Goal: Transaction & Acquisition: Purchase product/service

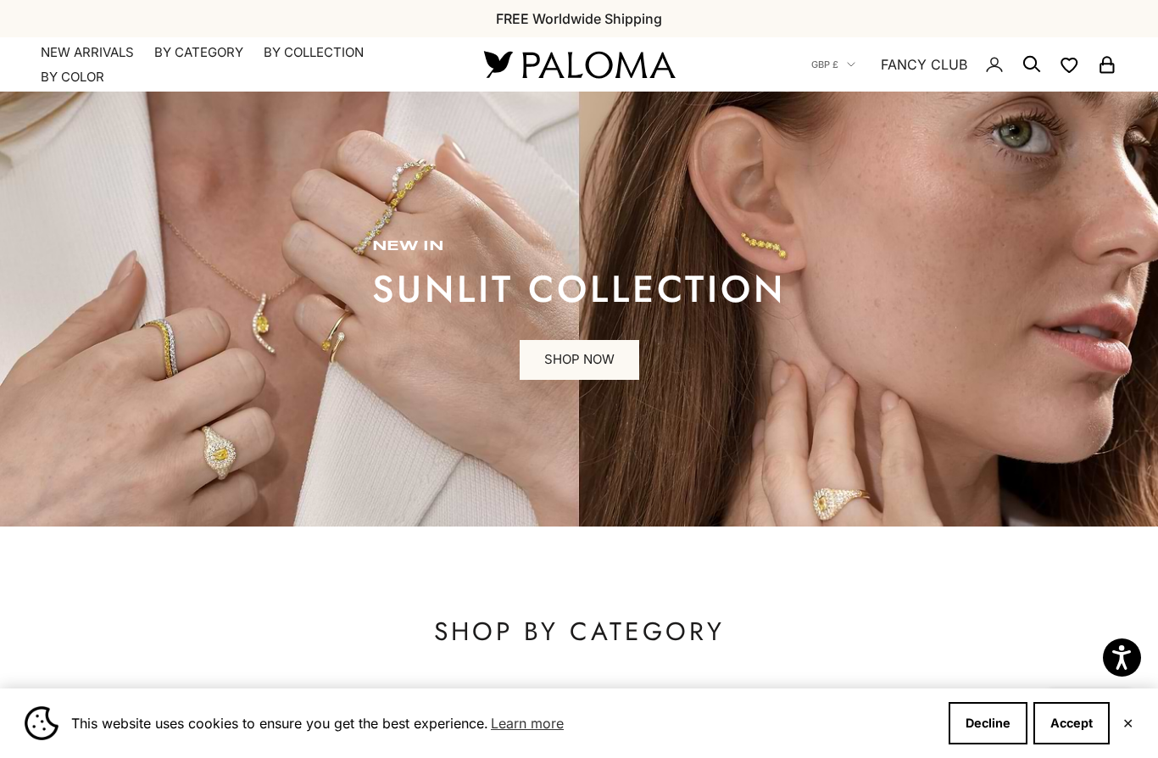
click at [592, 352] on link "SHOP NOW" at bounding box center [580, 360] width 120 height 41
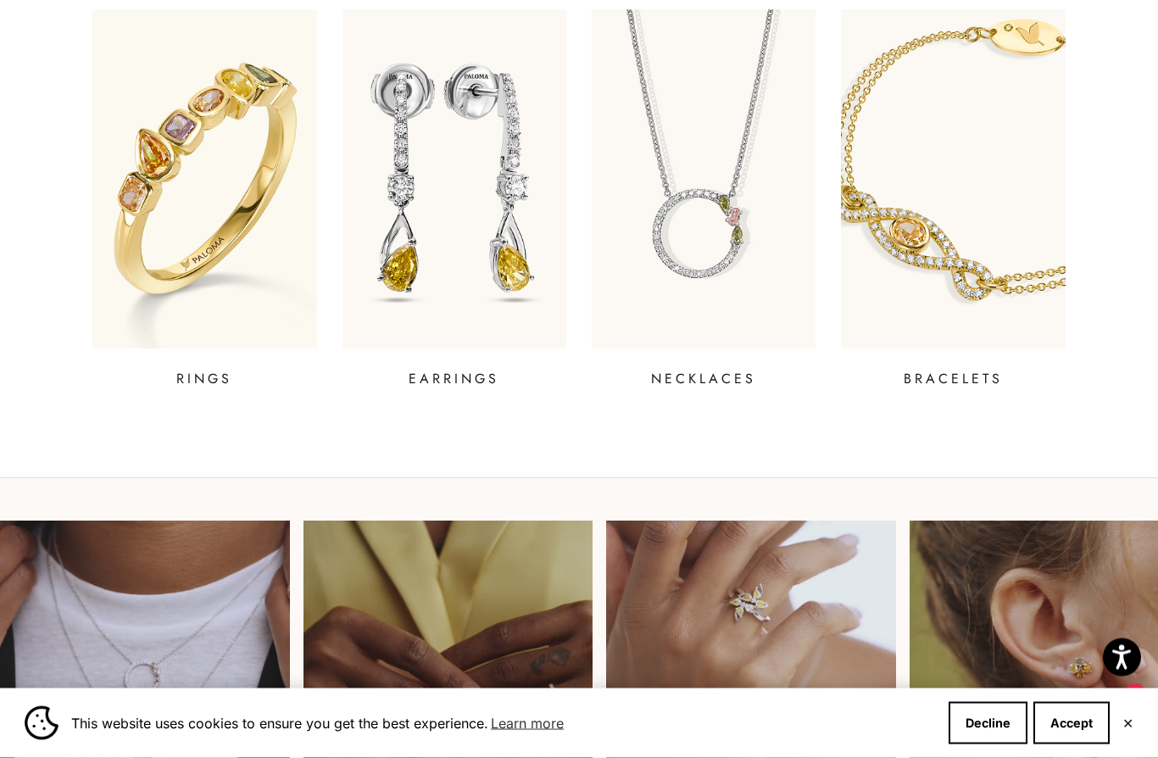
scroll to position [680, 0]
click at [199, 387] on p "RINGS" at bounding box center [204, 379] width 56 height 20
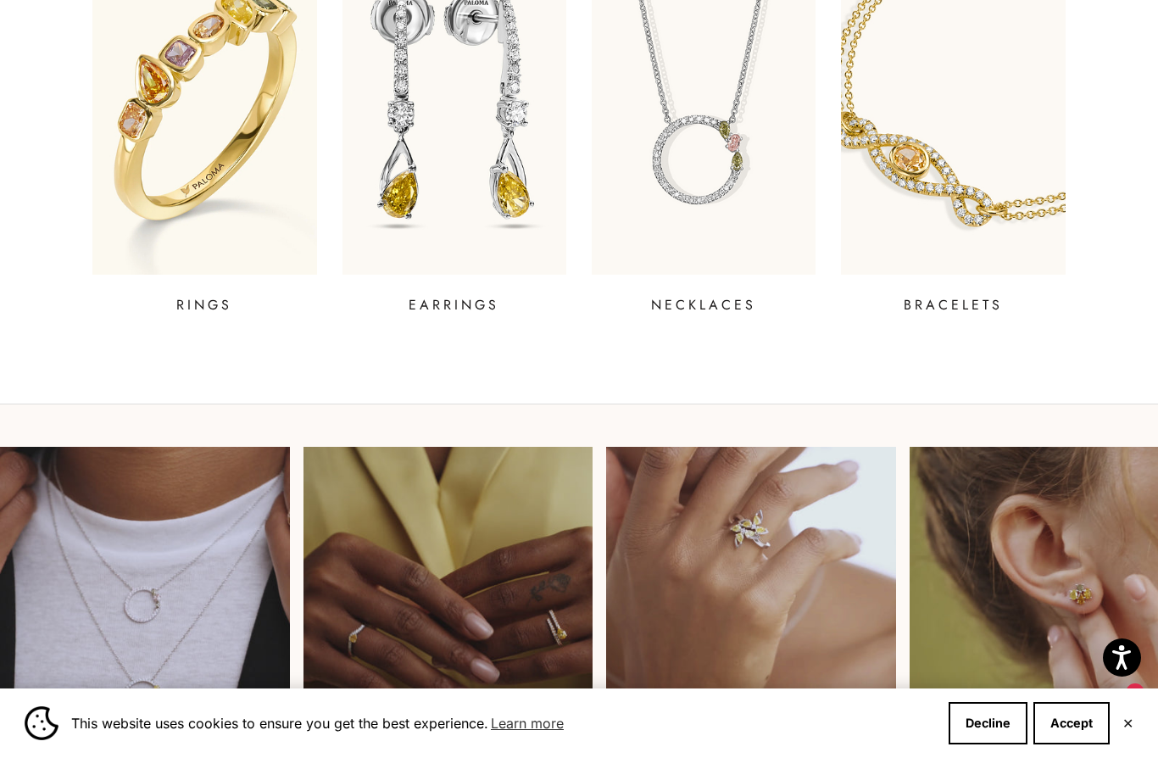
click at [458, 299] on p "EARRINGS" at bounding box center [454, 305] width 91 height 20
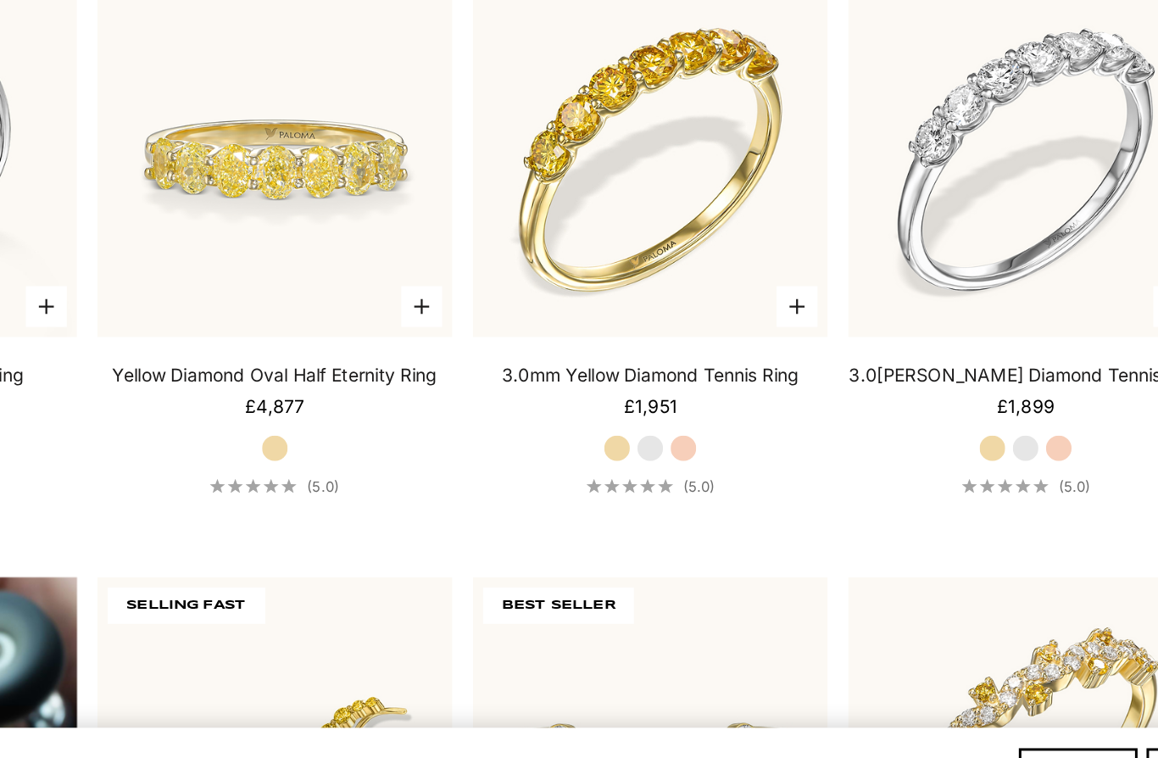
scroll to position [786, 0]
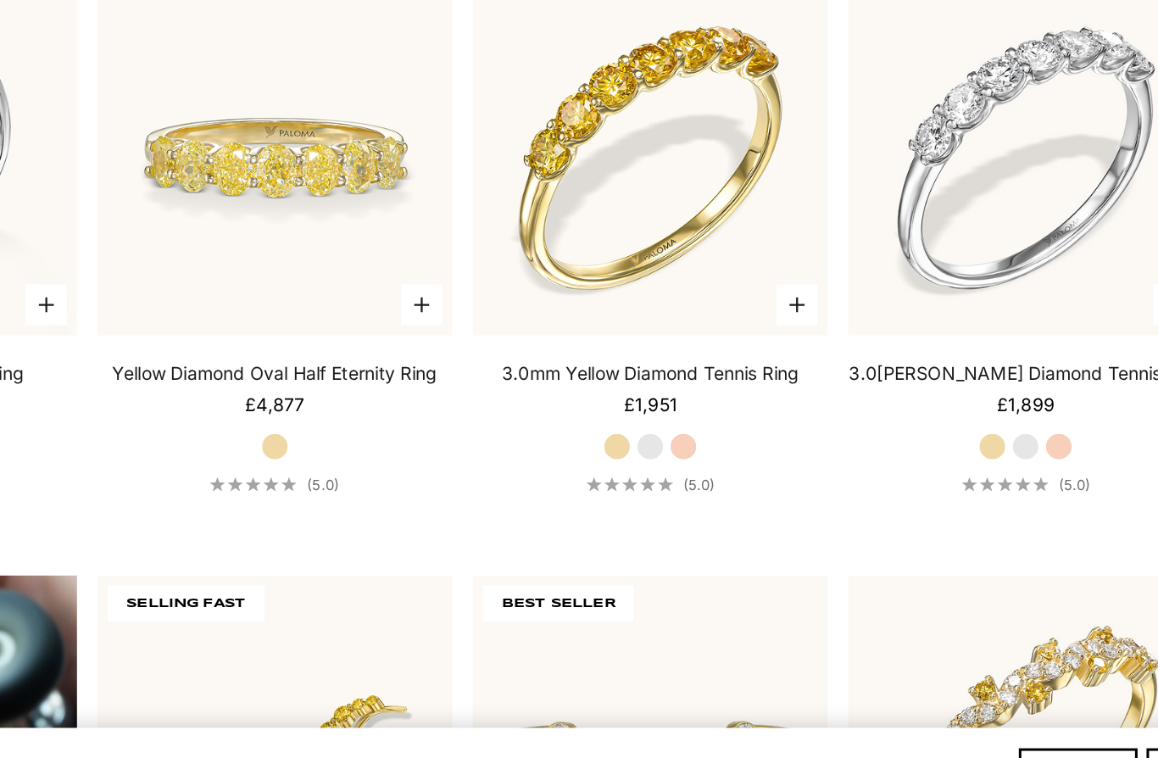
click at [933, 465] on sale-price "Starting at £1,899" at bounding box center [952, 473] width 39 height 17
click at [823, 242] on video "#YellowGold\a#WhiteGold\a#RoseGold" at bounding box center [952, 310] width 259 height 259
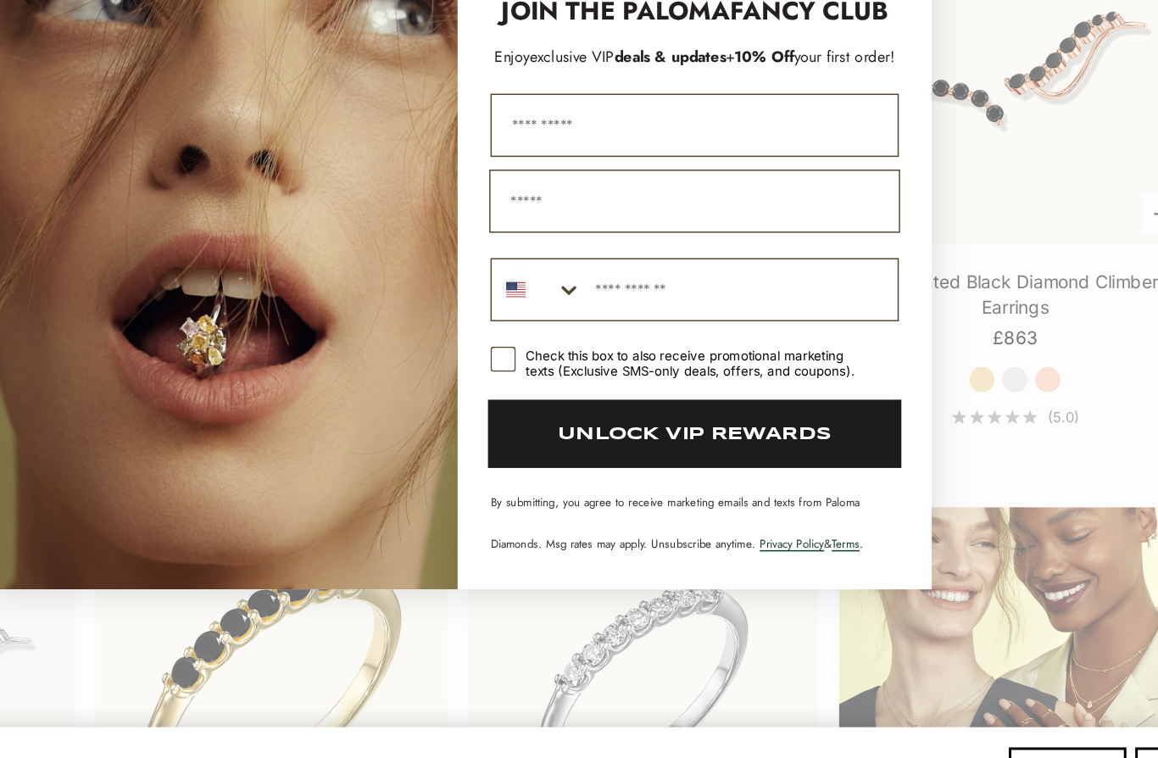
scroll to position [1657, 0]
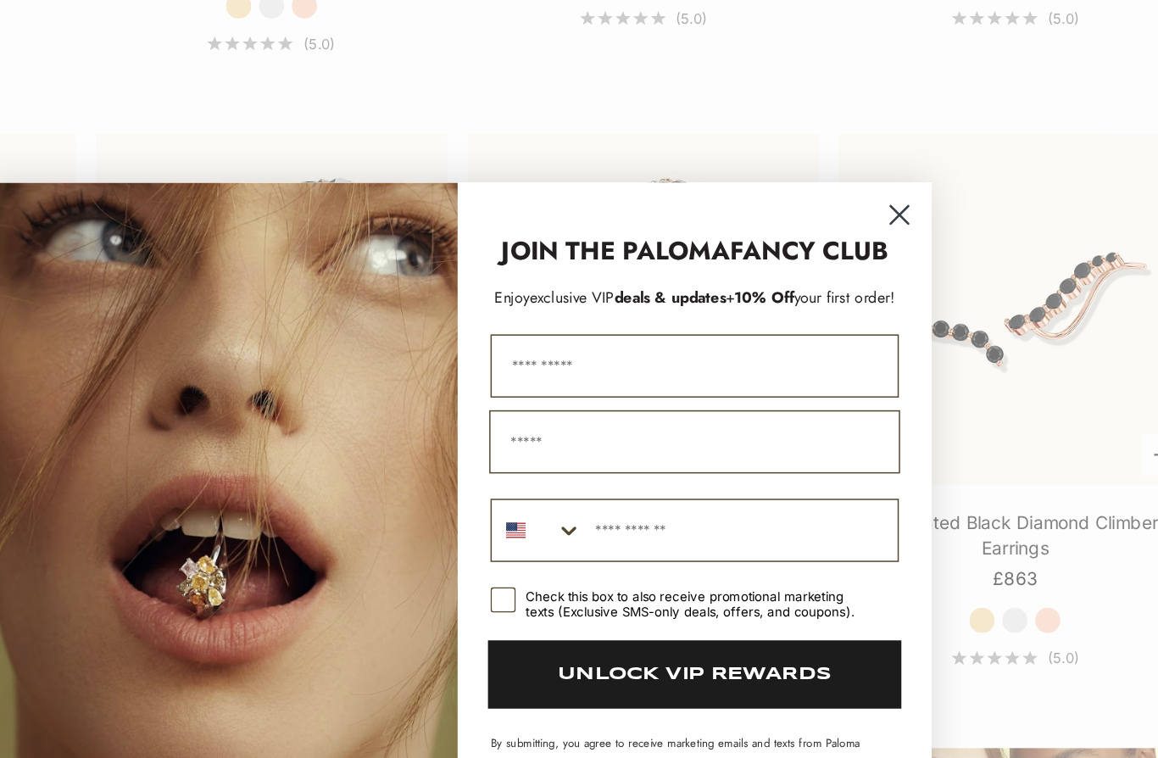
click at [870, 178] on icon "Close dialog" at bounding box center [876, 184] width 12 height 12
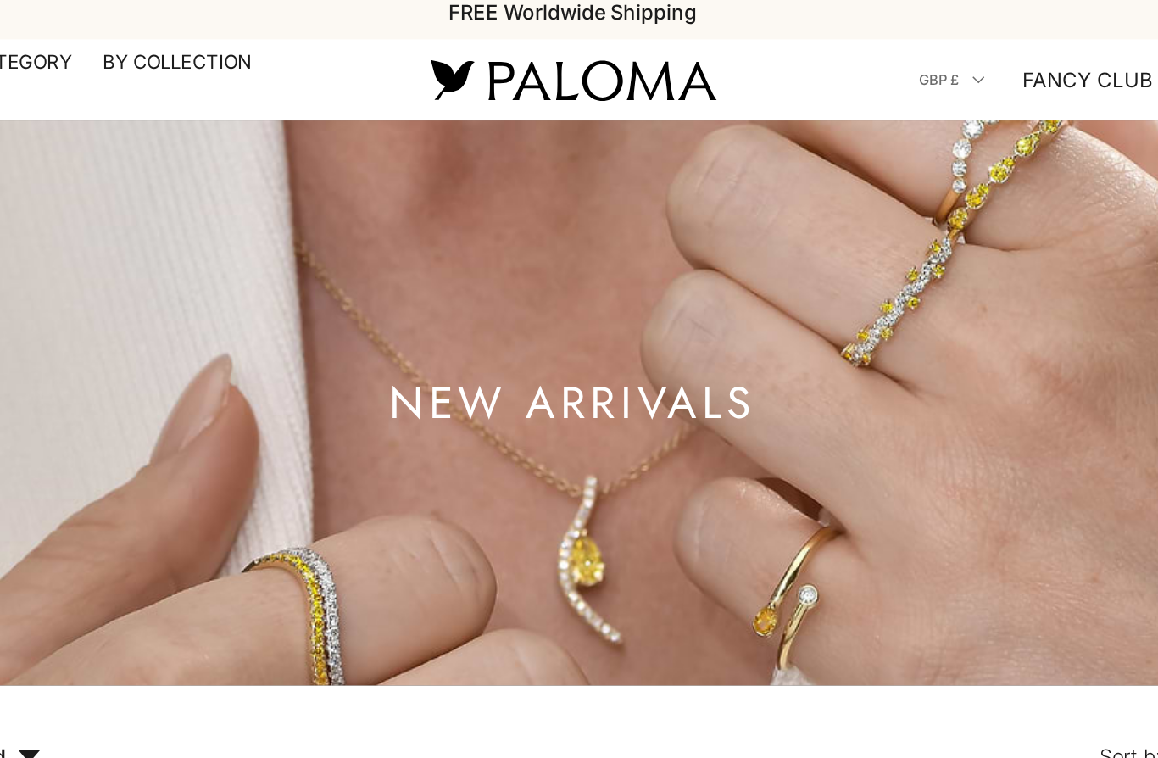
scroll to position [0, 0]
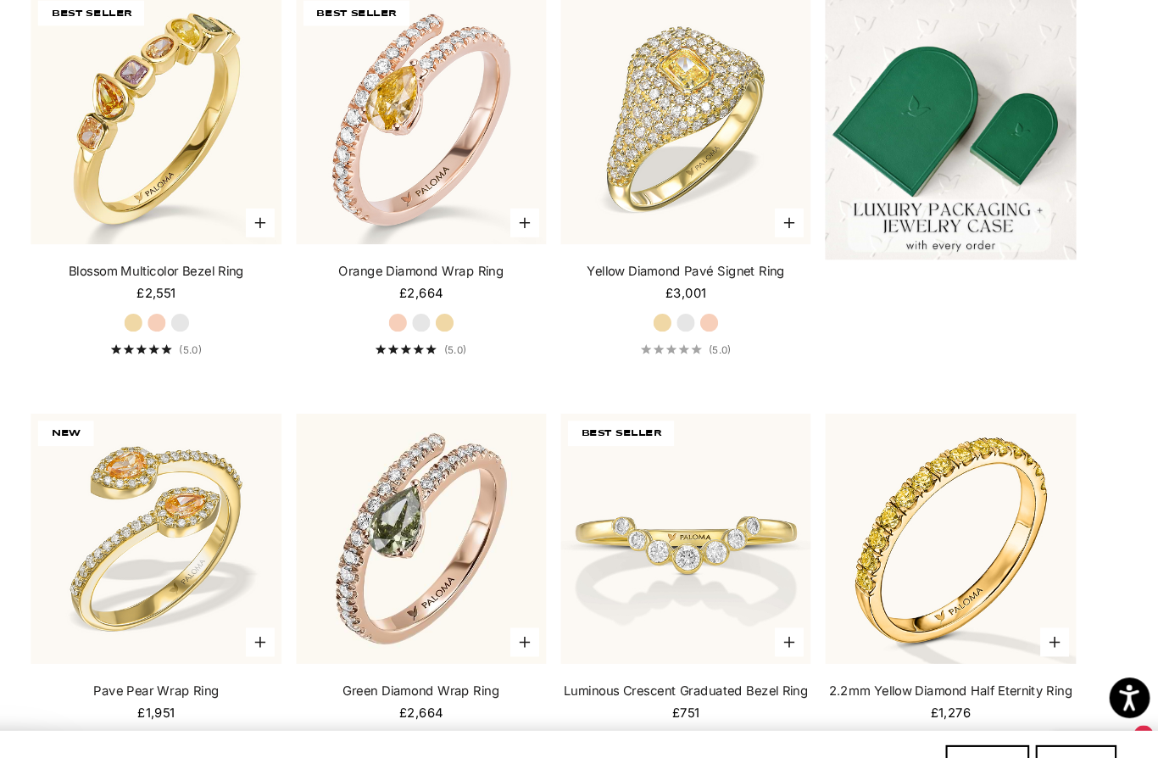
scroll to position [606, 0]
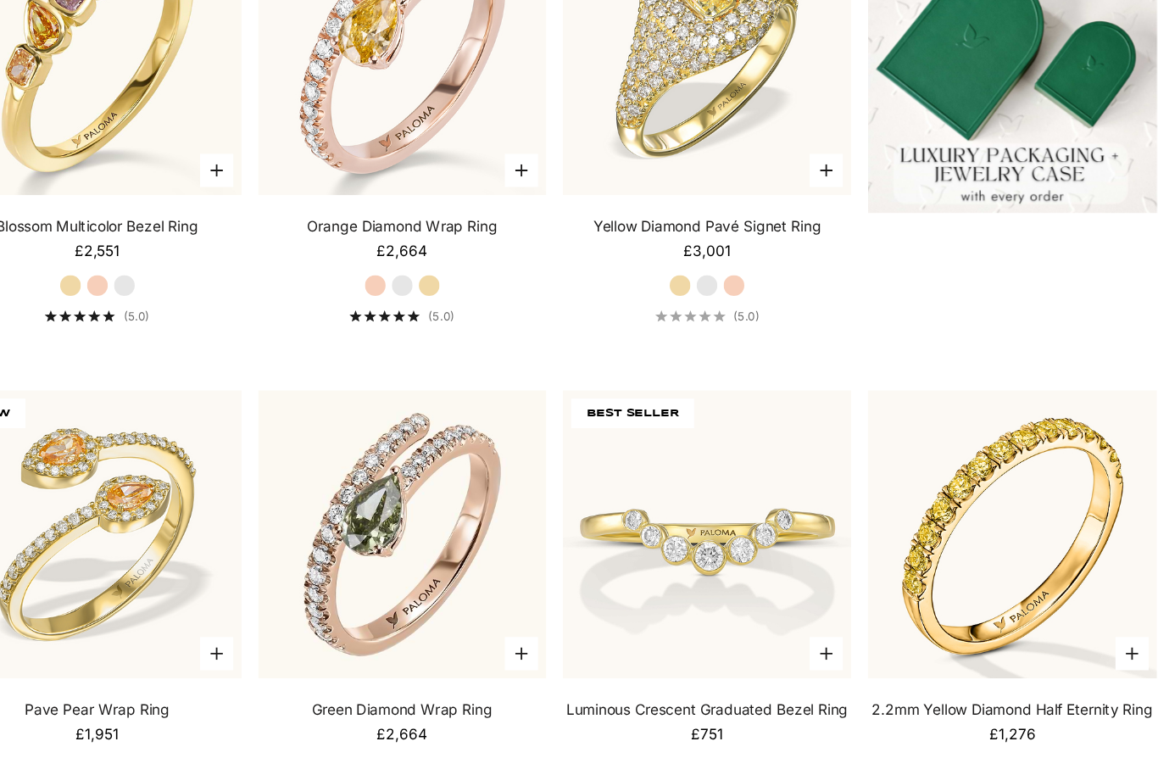
click at [325, 148] on img at bounding box center [454, 93] width 259 height 259
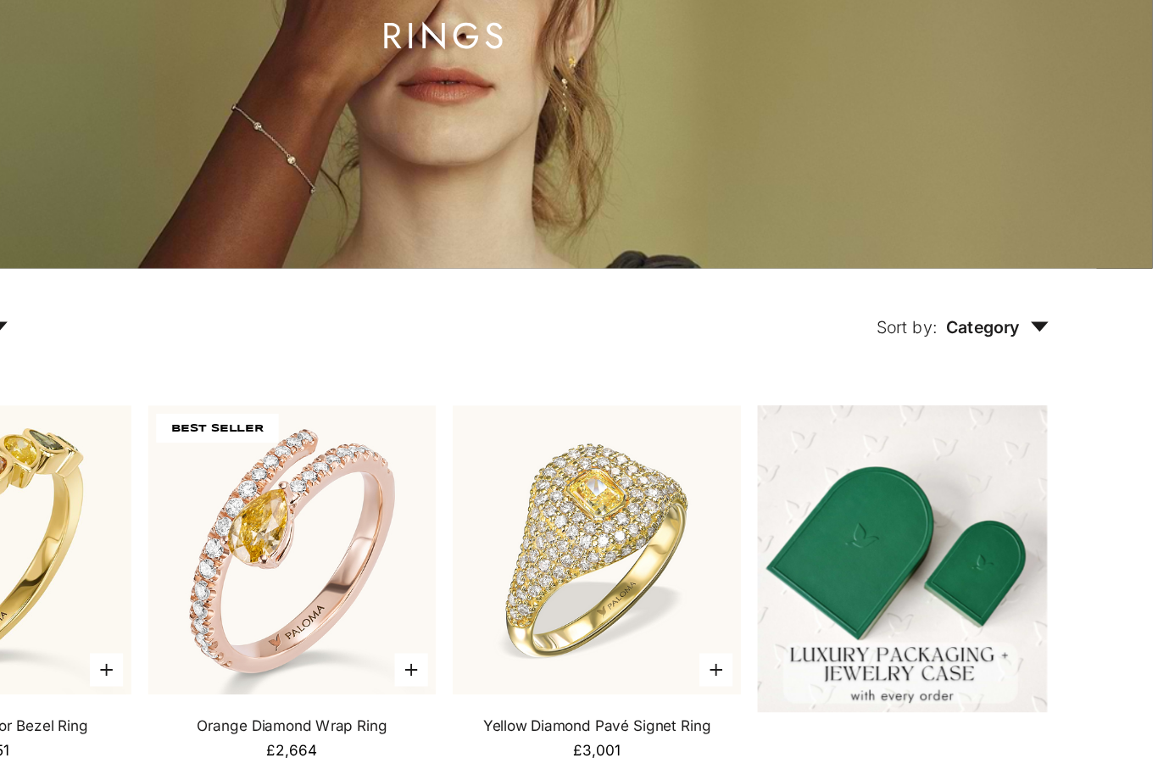
scroll to position [0, 0]
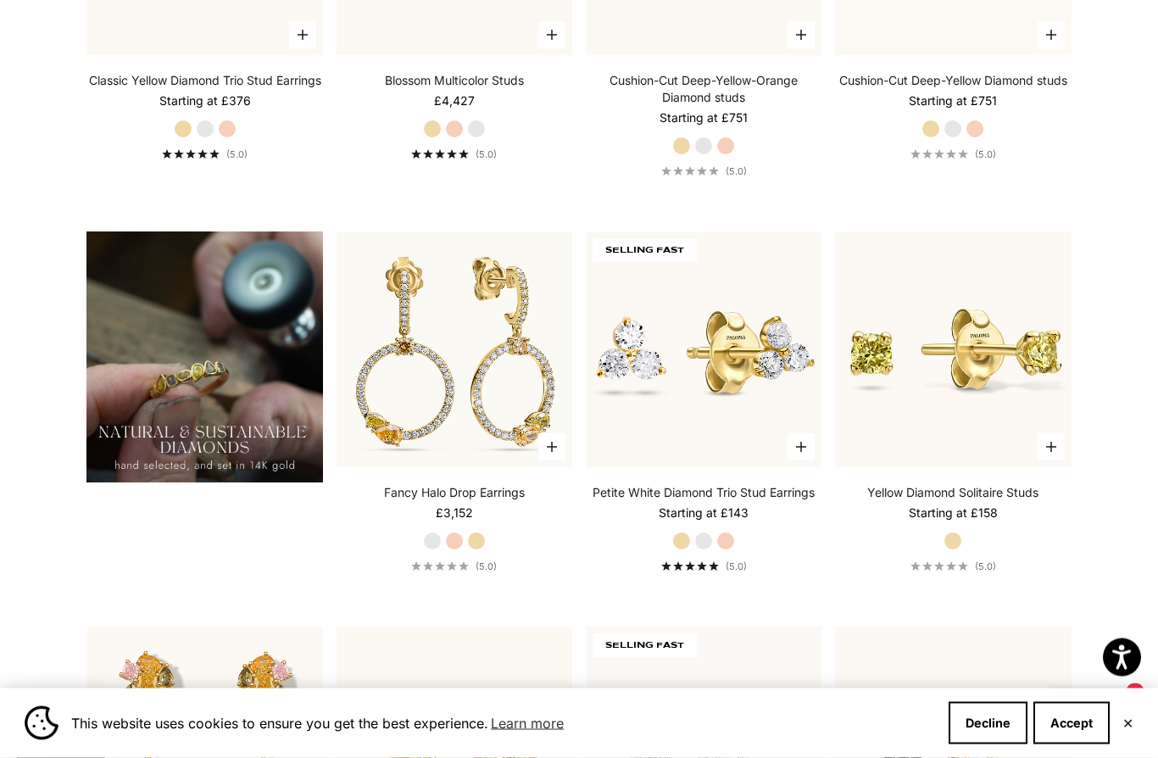
scroll to position [1176, 0]
click at [1148, 585] on section "Filter Sort by: Featured Sort by Featured Best selling Alphabetically, A-Z Alph…" at bounding box center [579, 203] width 1158 height 1817
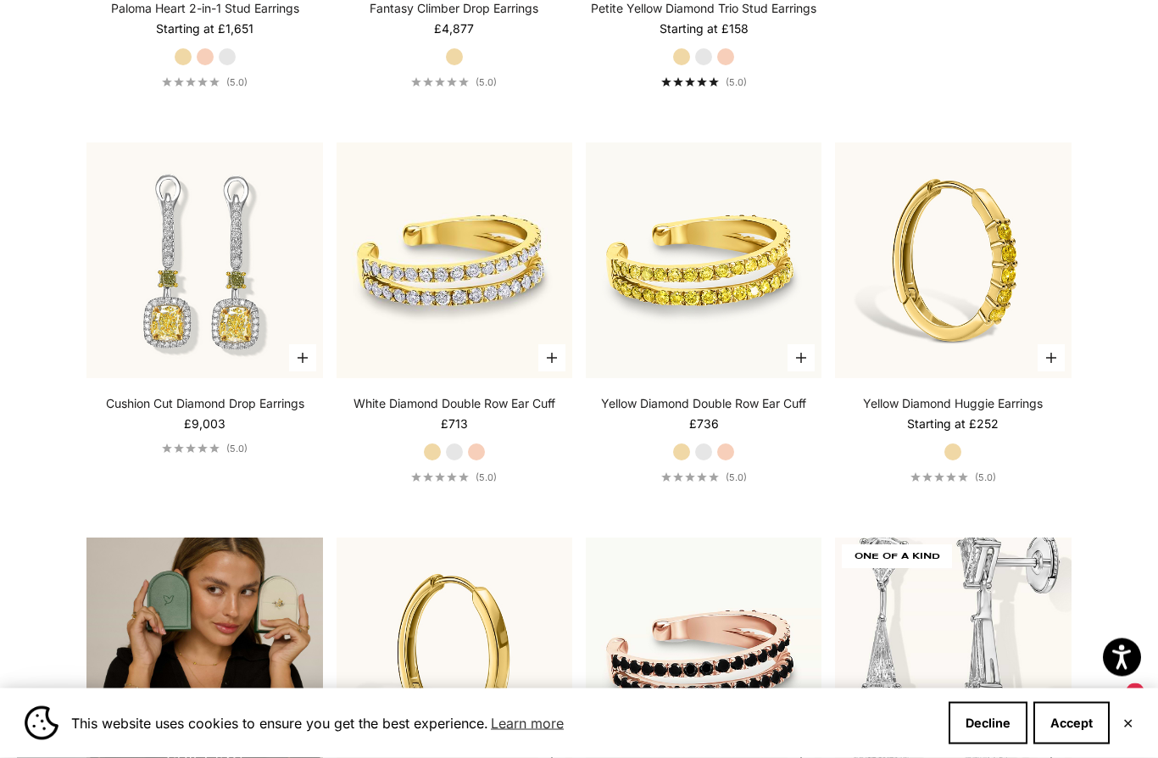
scroll to position [2469, 0]
click at [187, 358] on video "#YellowGold\a#WhiteGold\a#RoseGold" at bounding box center [204, 259] width 259 height 259
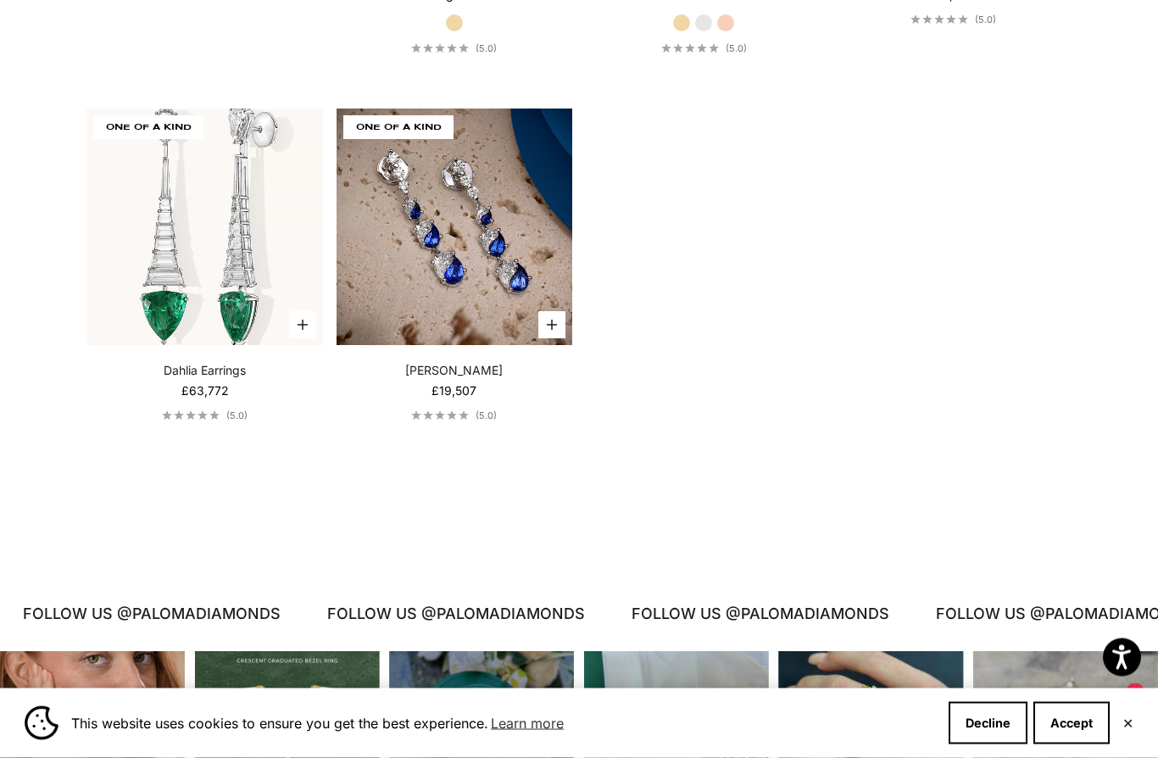
scroll to position [3292, 0]
click at [171, 329] on video "Dahlia Earrings" at bounding box center [204, 226] width 259 height 259
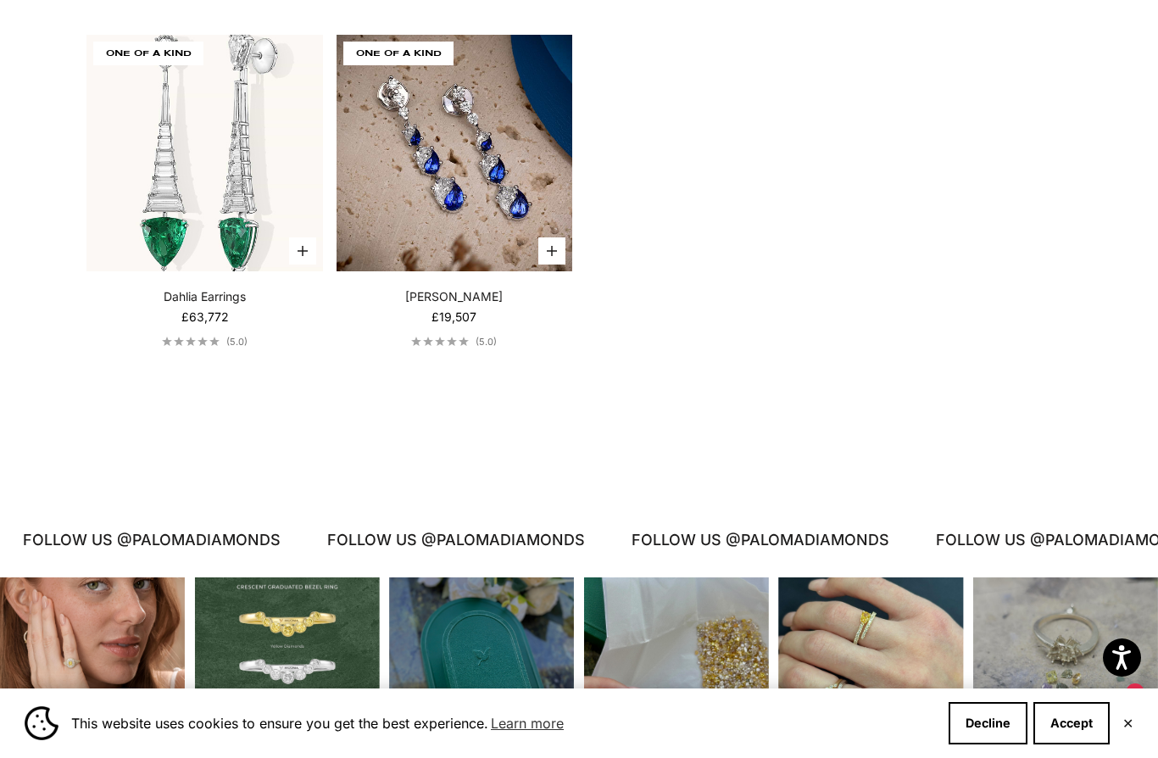
click at [441, 239] on img at bounding box center [454, 152] width 259 height 259
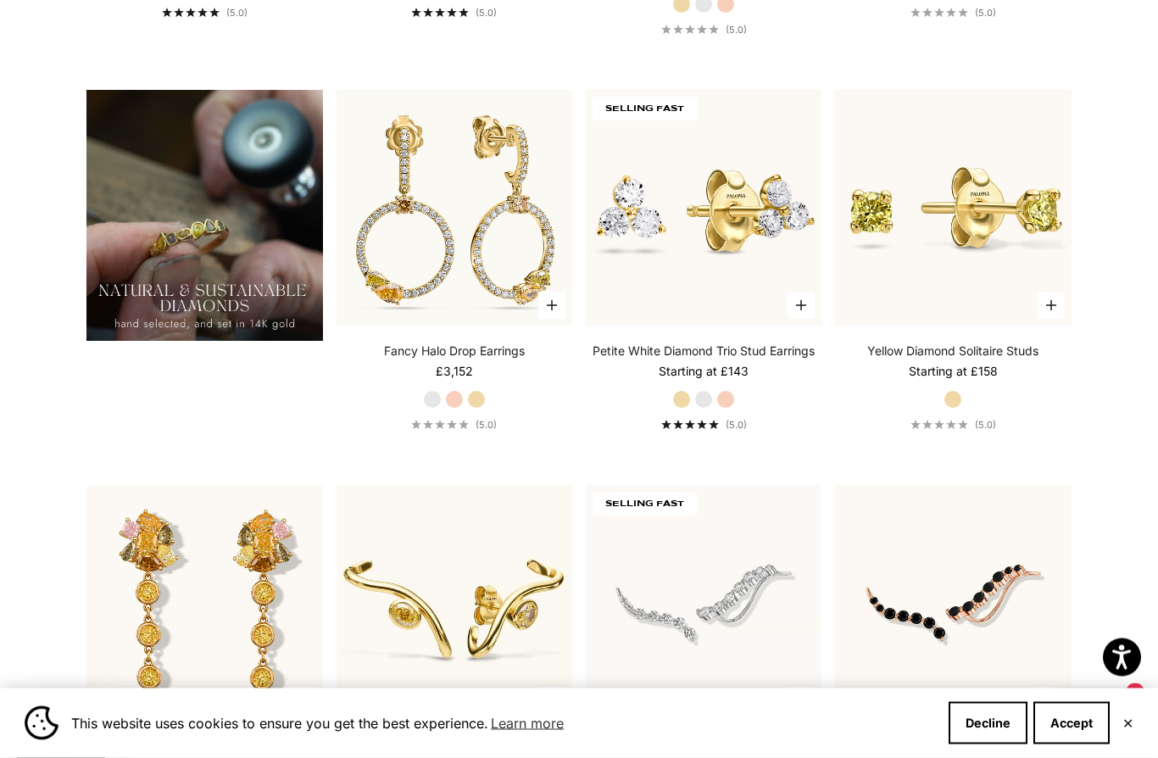
scroll to position [1318, 0]
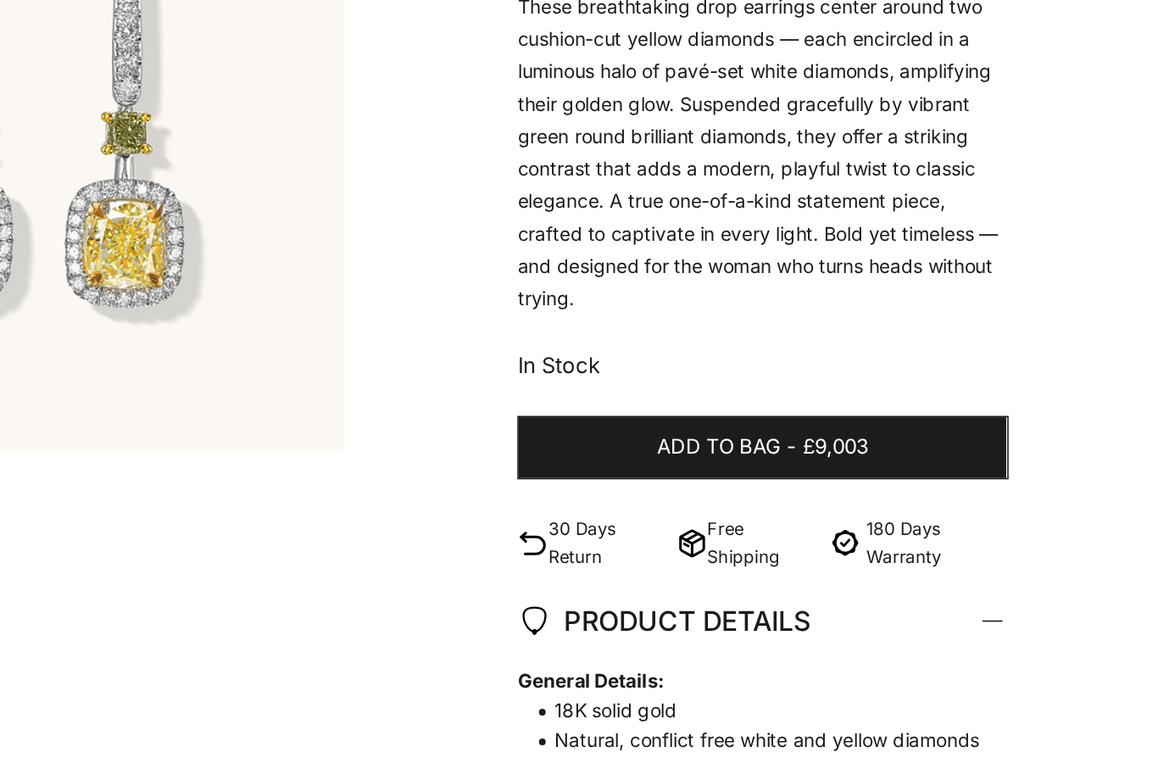
scroll to position [347, 0]
